Goal: Task Accomplishment & Management: Manage account settings

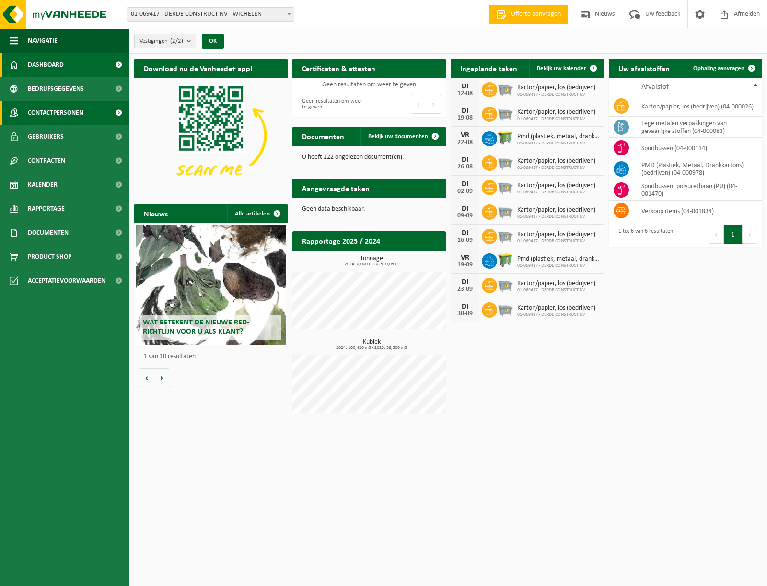
click at [42, 112] on span "Contactpersonen" at bounding box center [56, 113] width 56 height 24
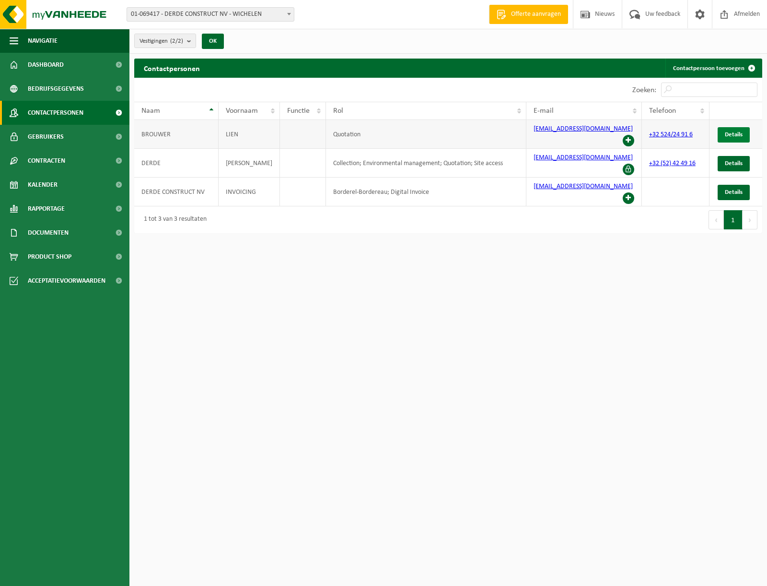
click at [731, 131] on span "Details" at bounding box center [734, 134] width 18 height 6
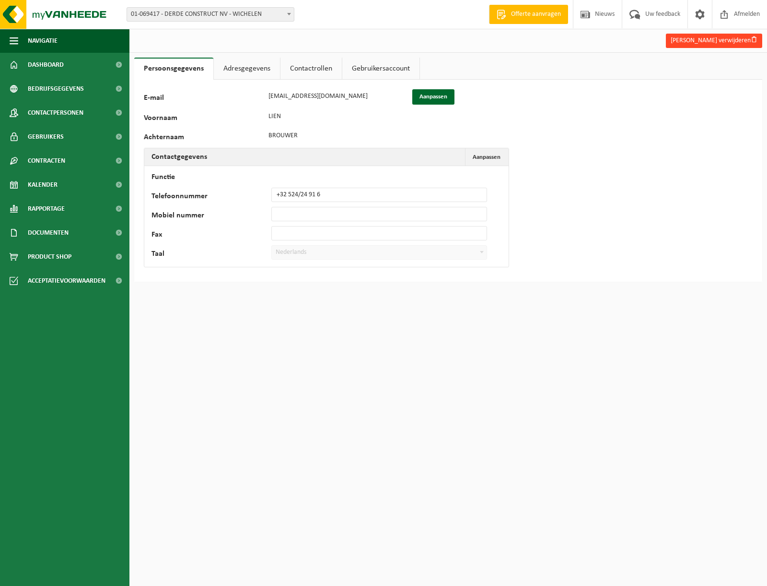
click at [720, 41] on button "Lien Brouwer verwijderen" at bounding box center [714, 41] width 96 height 14
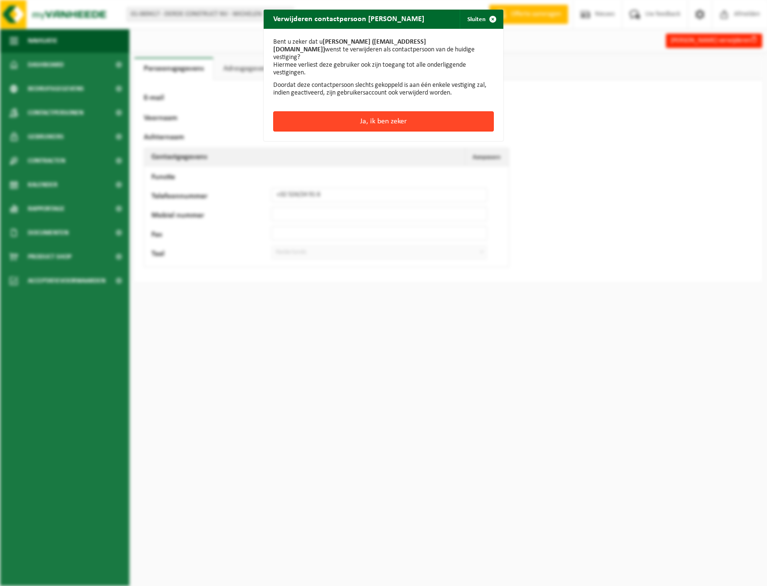
click at [398, 111] on button "Ja, ik ben zeker" at bounding box center [383, 121] width 221 height 20
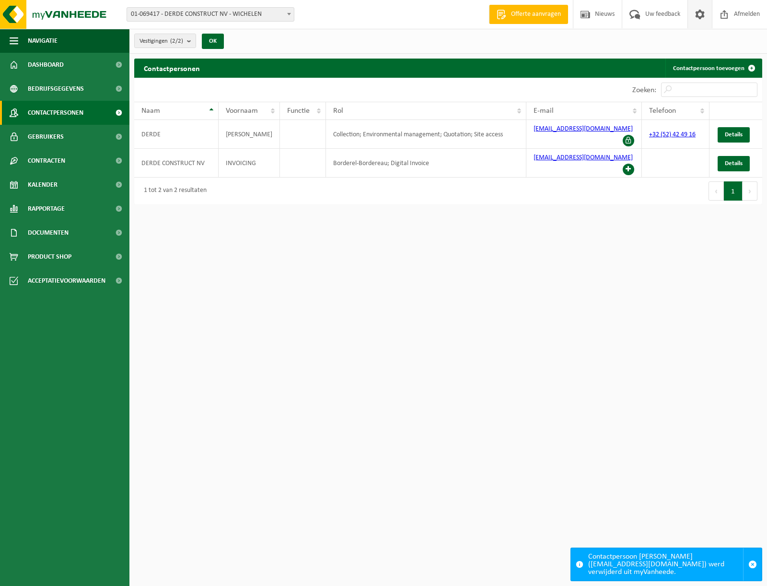
click at [697, 14] on span at bounding box center [700, 14] width 14 height 28
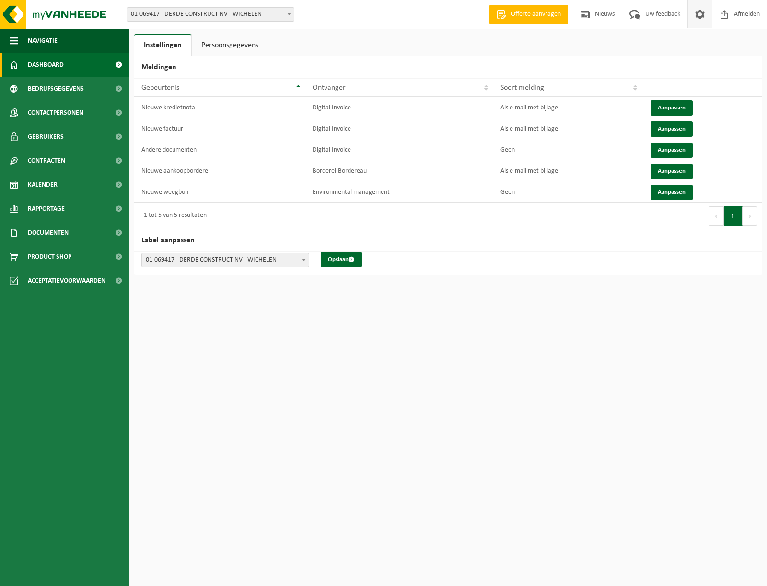
click at [54, 66] on span "Dashboard" at bounding box center [46, 65] width 36 height 24
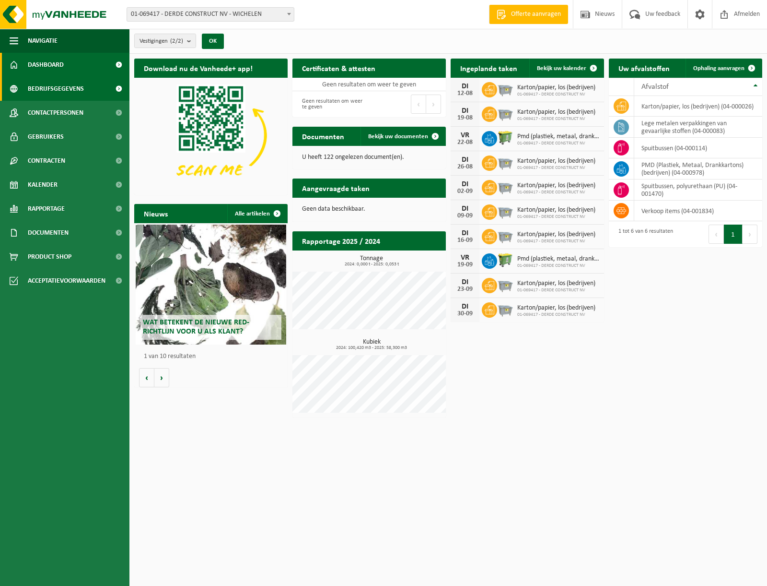
click at [45, 88] on span "Bedrijfsgegevens" at bounding box center [56, 89] width 56 height 24
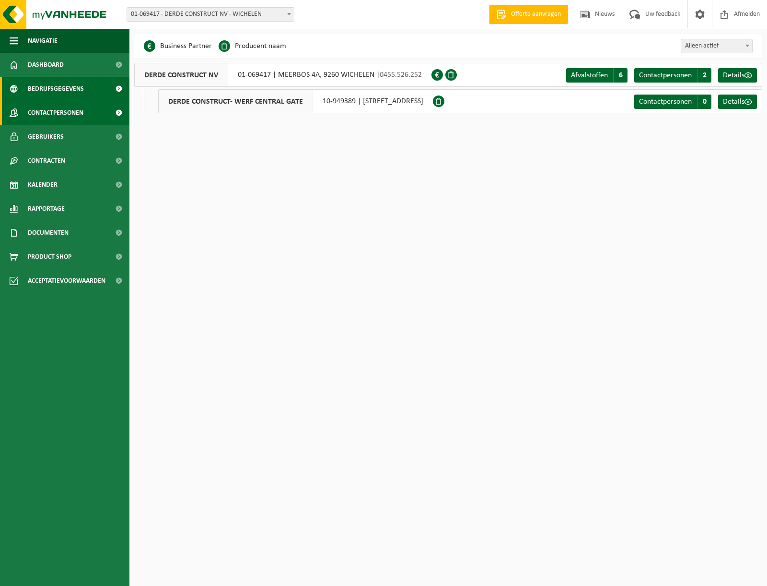
click at [47, 108] on span "Contactpersonen" at bounding box center [56, 113] width 56 height 24
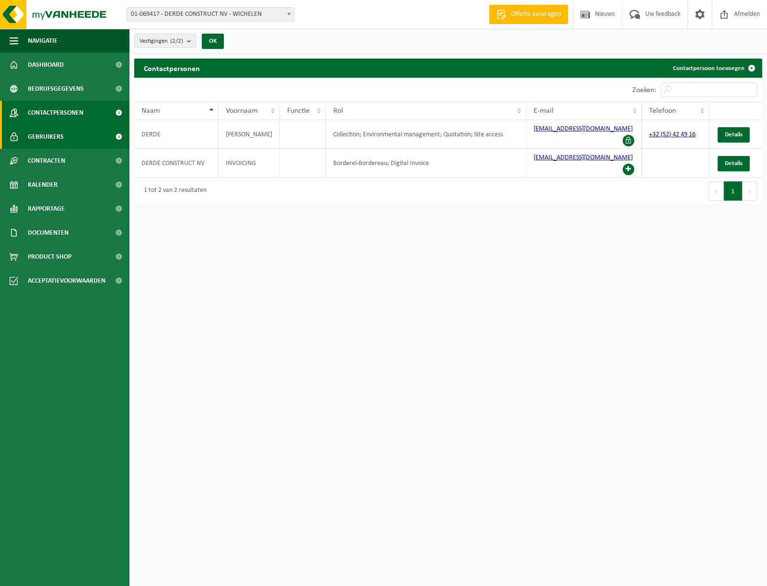
click at [38, 138] on span "Gebruikers" at bounding box center [46, 137] width 36 height 24
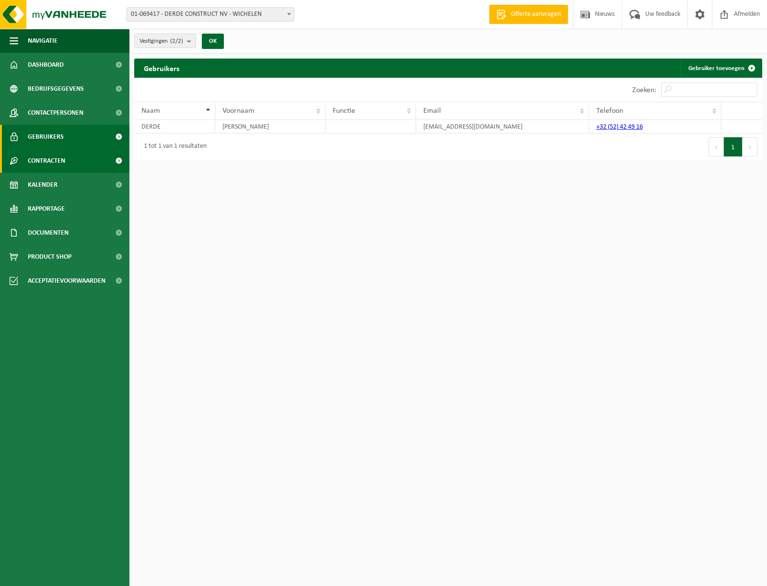
click at [39, 160] on span "Contracten" at bounding box center [46, 161] width 37 height 24
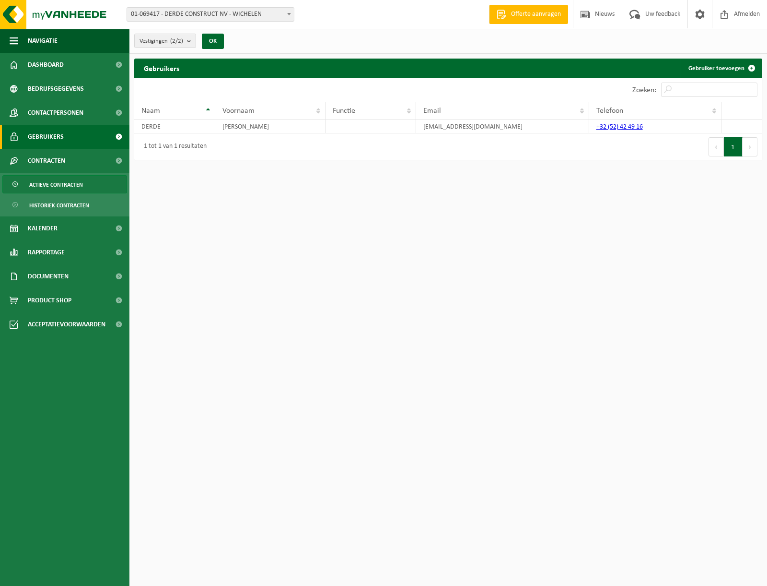
click at [54, 180] on span "Actieve contracten" at bounding box center [56, 185] width 54 height 18
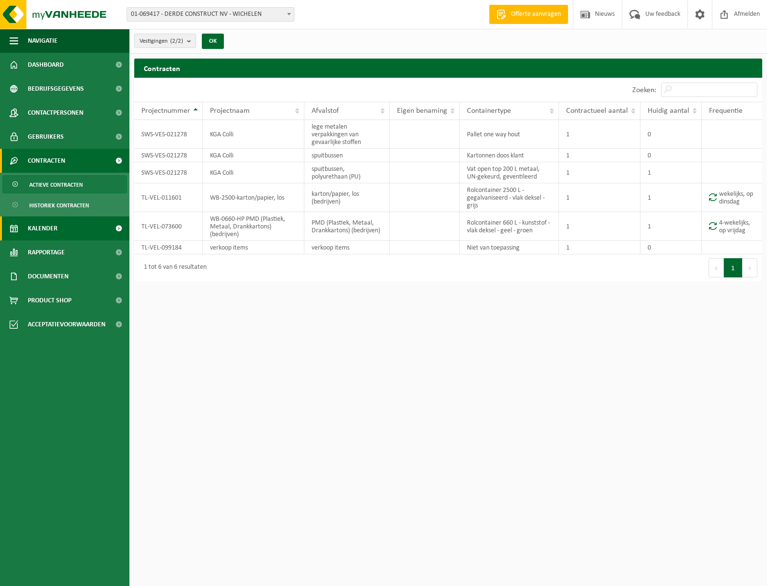
click at [46, 229] on span "Kalender" at bounding box center [43, 228] width 30 height 24
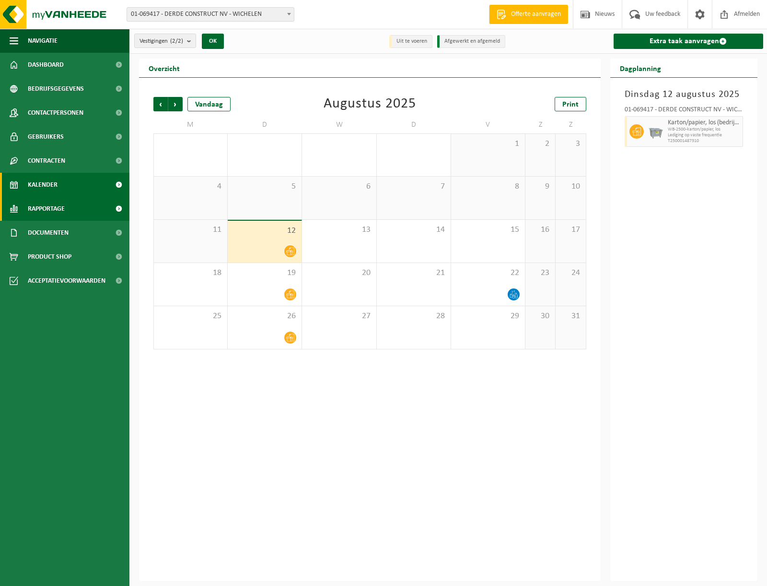
click at [62, 205] on span "Rapportage" at bounding box center [46, 209] width 37 height 24
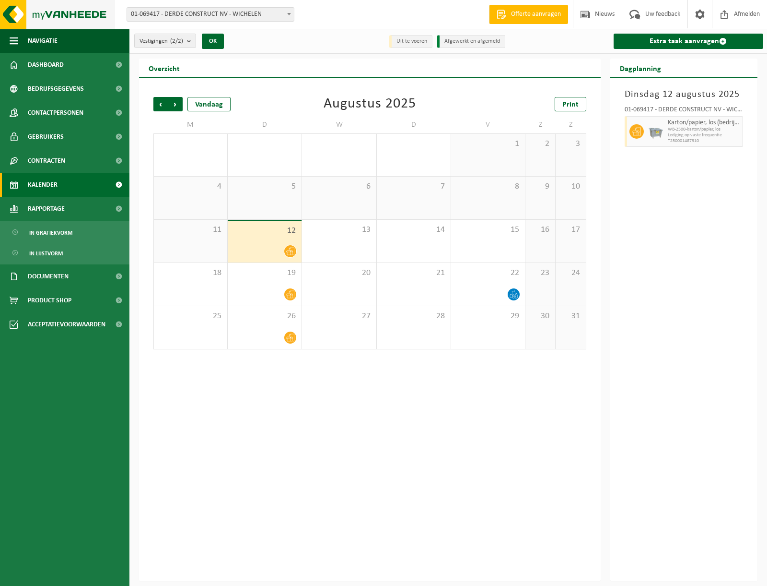
click at [44, 12] on img at bounding box center [57, 14] width 115 height 29
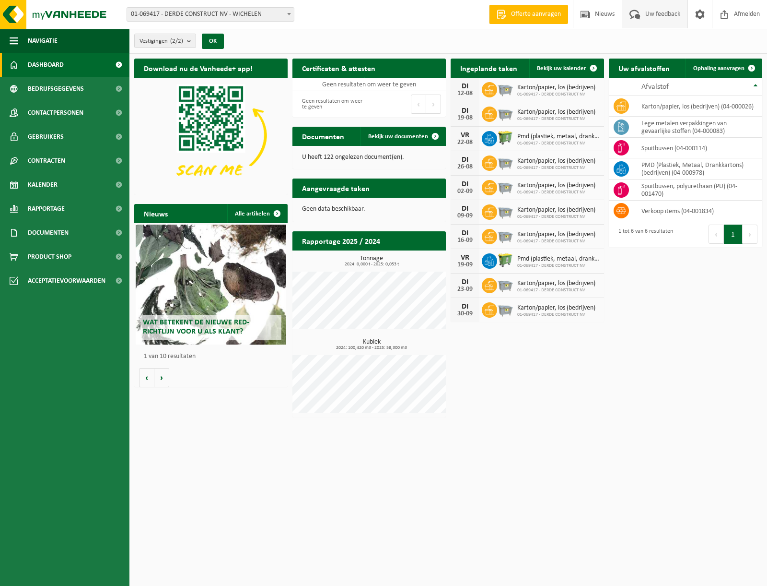
click at [653, 12] on span "Uw feedback" at bounding box center [663, 14] width 40 height 28
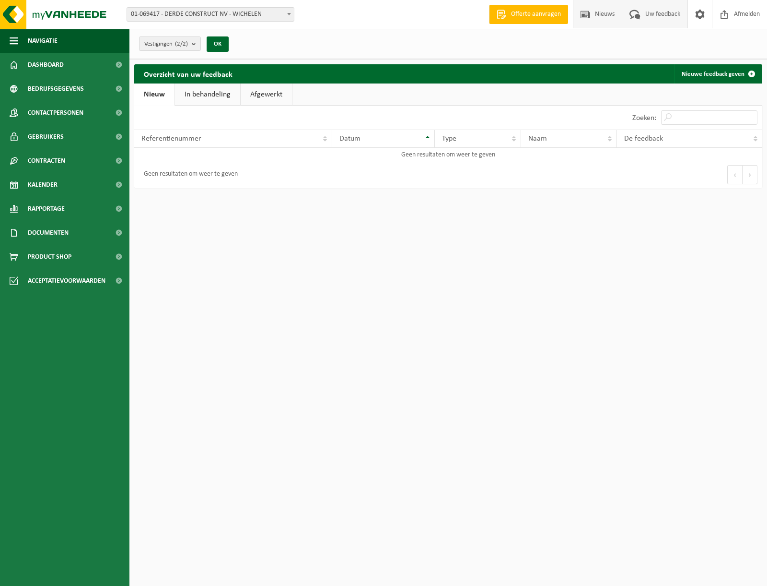
click at [612, 7] on span "Nieuws" at bounding box center [605, 14] width 24 height 28
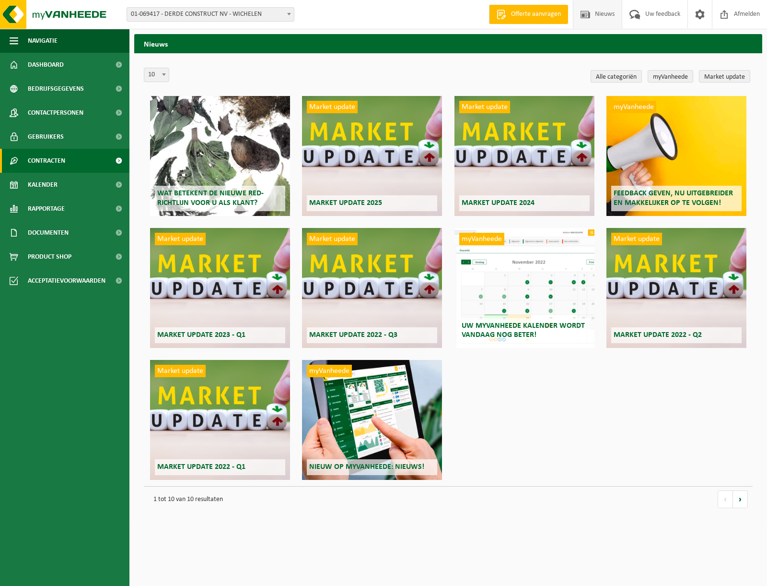
click at [45, 164] on span "Contracten" at bounding box center [46, 161] width 37 height 24
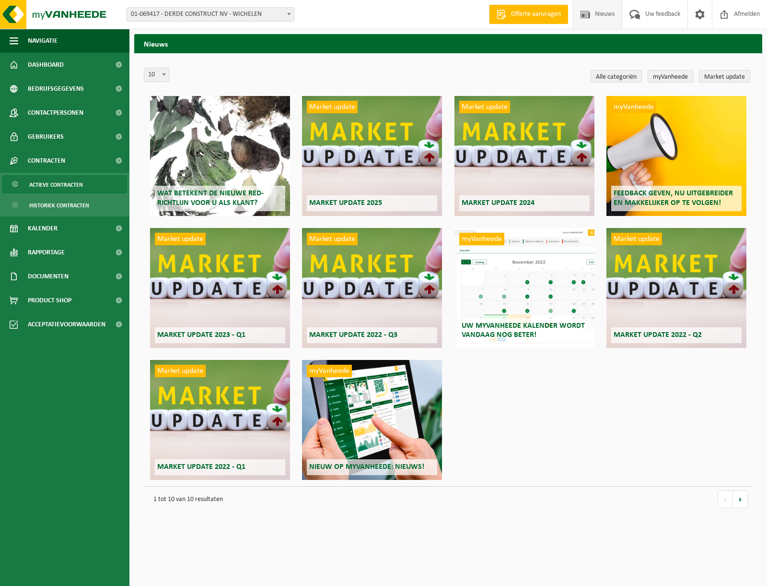
click at [44, 186] on span "Actieve contracten" at bounding box center [56, 185] width 54 height 18
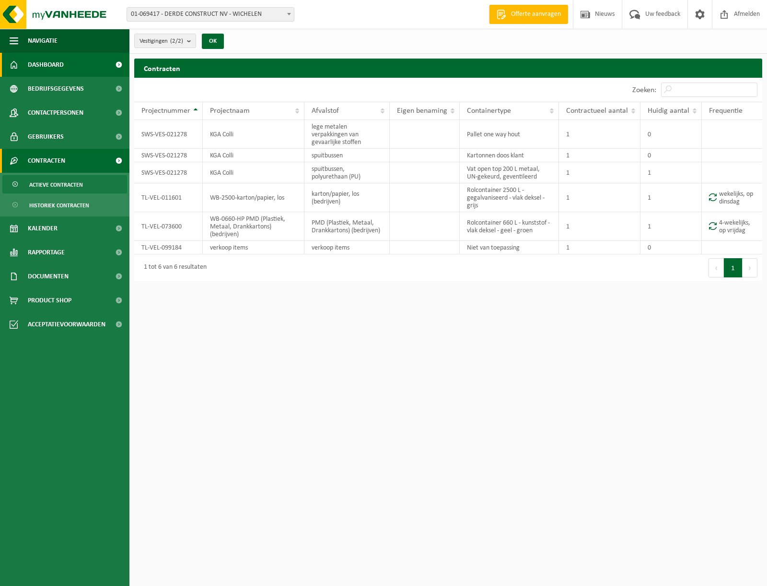
click at [63, 66] on span "Dashboard" at bounding box center [46, 65] width 36 height 24
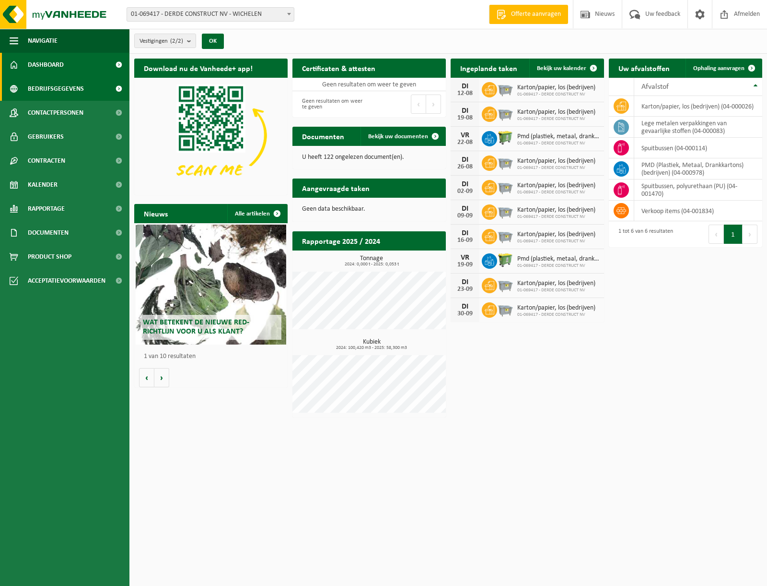
click at [57, 88] on span "Bedrijfsgegevens" at bounding box center [56, 89] width 56 height 24
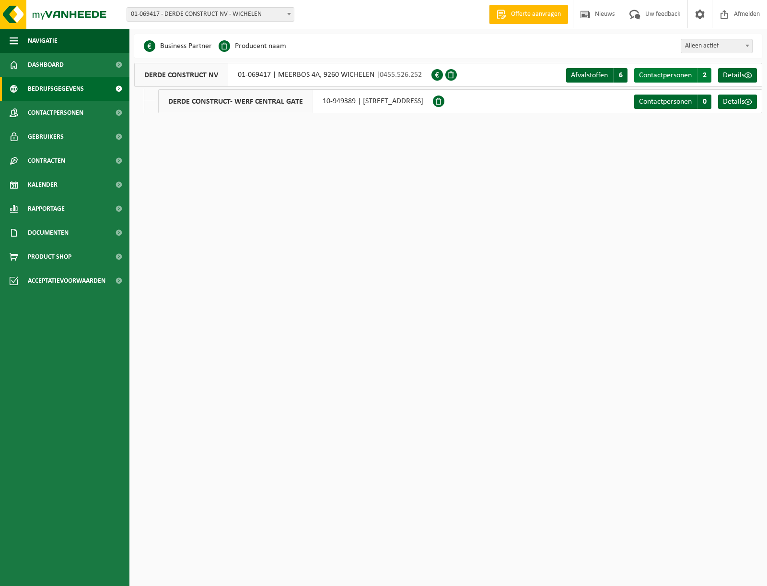
click at [660, 73] on span "Contactpersonen" at bounding box center [665, 75] width 53 height 8
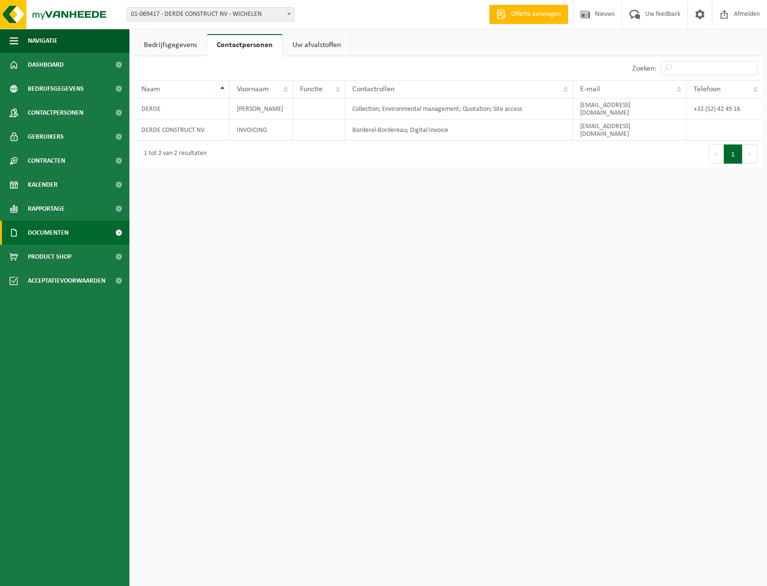
click at [42, 235] on span "Documenten" at bounding box center [48, 233] width 41 height 24
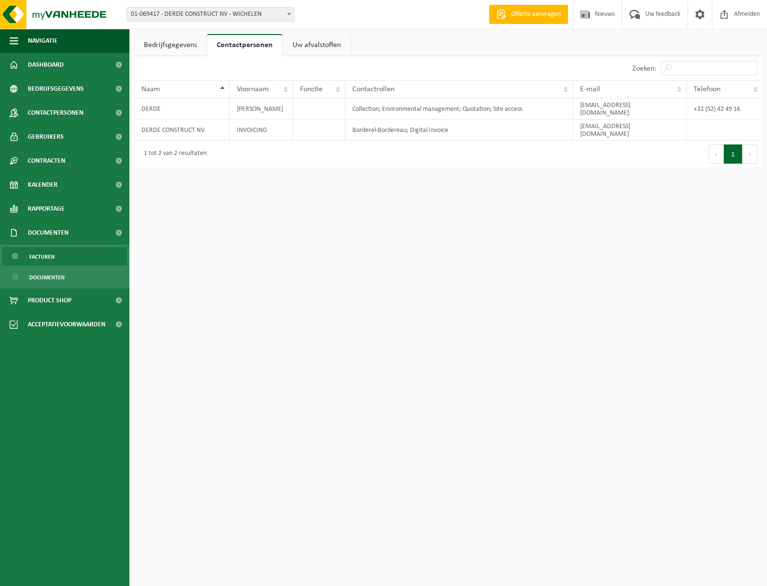
click at [51, 258] on span "Facturen" at bounding box center [41, 257] width 25 height 18
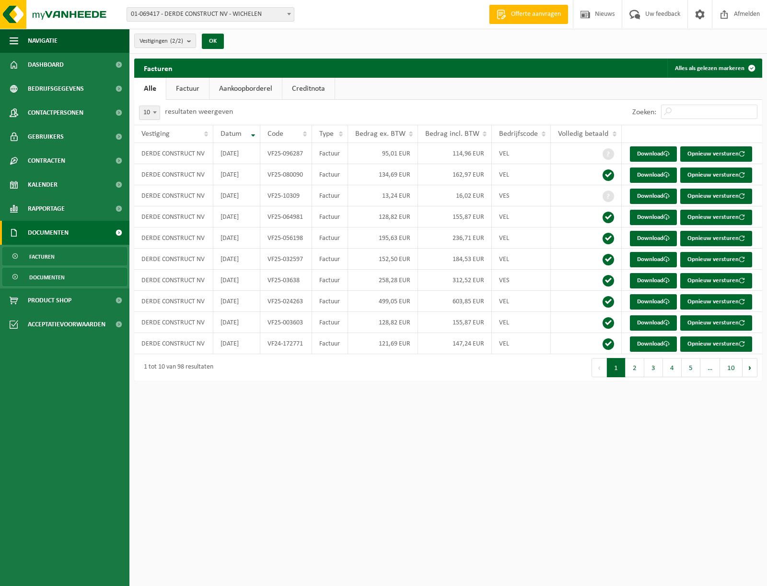
click at [48, 279] on span "Documenten" at bounding box center [46, 277] width 35 height 18
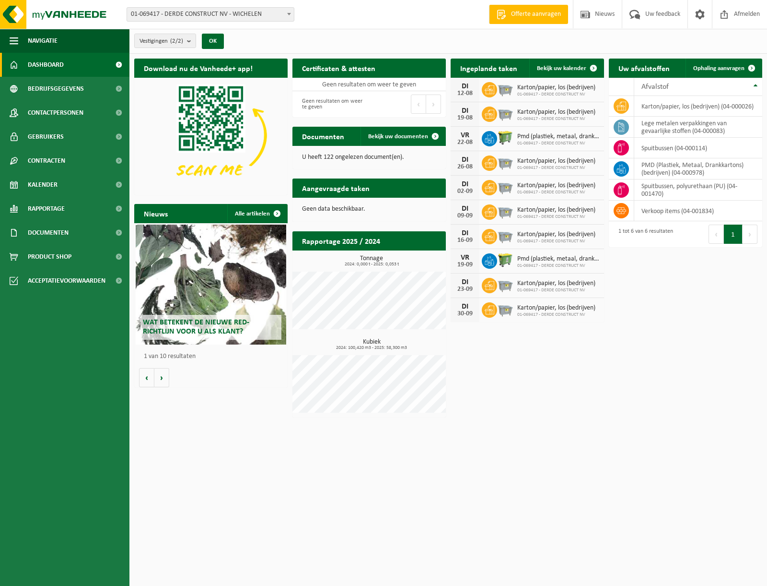
click at [642, 370] on div "Download nu de Vanheede+ app! Verberg Certificaten & attesten Bekijk uw certifi…" at bounding box center [448, 238] width 633 height 368
click at [575, 438] on html "Vestiging: 01-069417 - DERDE CONSTRUCT NV - WICHELEN 10-949389 - DERDE CONSTRUC…" at bounding box center [383, 293] width 767 height 586
